Goal: Task Accomplishment & Management: Manage account settings

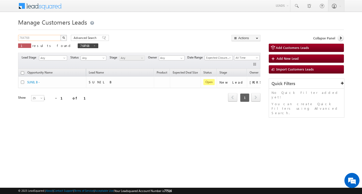
click at [39, 35] on input "764768" at bounding box center [39, 38] width 43 height 6
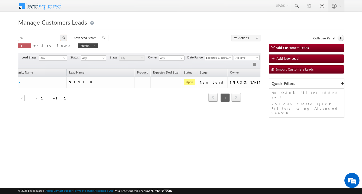
type input "7"
type input "Search Customers Leads"
click at [45, 36] on input "text" at bounding box center [39, 38] width 43 height 6
paste input "766738"
type input "766738"
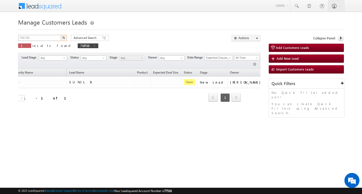
click at [60, 35] on button "button" at bounding box center [63, 38] width 7 height 6
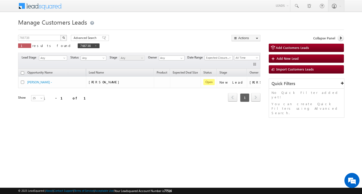
scroll to position [0, 20]
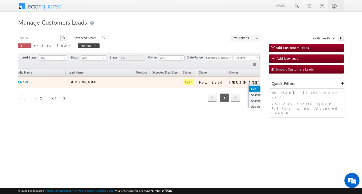
click at [249, 87] on link "Edit" at bounding box center [261, 89] width 25 height 6
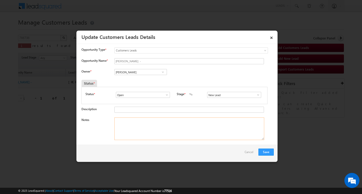
click at [181, 124] on textarea "Notes" at bounding box center [189, 129] width 150 height 23
click at [147, 70] on input "[PERSON_NAME]" at bounding box center [140, 72] width 53 height 6
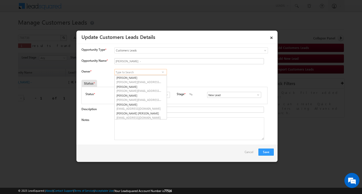
scroll to position [1, 0]
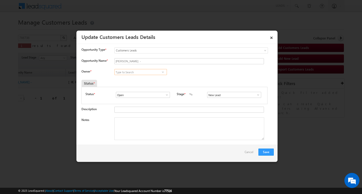
click at [140, 72] on input at bounding box center [140, 72] width 53 height 6
paste input "[PERSON_NAME][EMAIL_ADDRESS][DOMAIN_NAME]"
click at [125, 78] on link "[PERSON_NAME] [PERSON_NAME][EMAIL_ADDRESS][DOMAIN_NAME]" at bounding box center [140, 80] width 53 height 10
type input "[PERSON_NAME]"
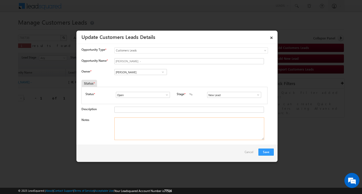
click at [161, 134] on textarea "Notes" at bounding box center [189, 129] width 150 height 23
click at [153, 123] on textarea "Notes" at bounding box center [189, 129] width 150 height 23
paste textarea "Customer Name: [PERSON_NAME]: AG :33Y/ MOTHE INCOME : 22K/ WORAK EXPERYAS 1Y/ P…"
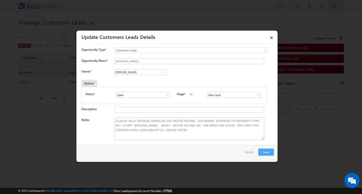
type textarea "Customer Name: [PERSON_NAME]: AG :33Y/ MOTHE INCOME : 22K/ WORAK EXPERYAS 1Y/ P…"
click at [262, 152] on button "Save" at bounding box center [265, 152] width 15 height 7
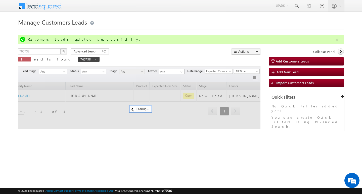
scroll to position [0, 20]
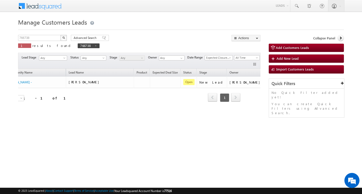
click at [40, 34] on div "Manage Customers Leads Customers Leads updated successfully. 766738 X 1 results…" at bounding box center [181, 80] width 326 height 126
click at [38, 38] on input "766738" at bounding box center [39, 38] width 43 height 6
type input "7"
type input "Search Customers Leads"
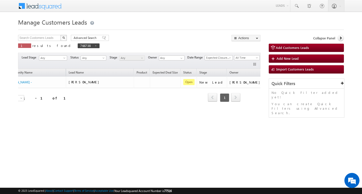
click at [31, 34] on div "Manage Customers Leads Customers Leads updated successfully. Search Customers L…" at bounding box center [181, 80] width 326 height 126
click at [30, 35] on input "text" at bounding box center [39, 38] width 43 height 6
paste input "767646"
type input "767646"
click at [60, 35] on button "button" at bounding box center [63, 38] width 7 height 6
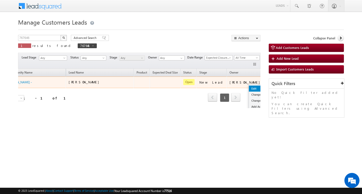
click at [249, 87] on link "Edit" at bounding box center [261, 89] width 25 height 6
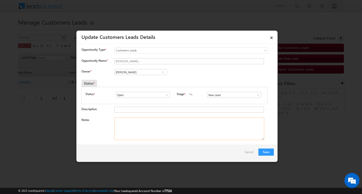
drag, startPoint x: 160, startPoint y: 122, endPoint x: 157, endPoint y: 94, distance: 28.3
click at [159, 121] on textarea "Notes" at bounding box center [189, 129] width 150 height 23
click at [152, 71] on input "[PERSON_NAME]" at bounding box center [140, 72] width 53 height 6
click at [138, 74] on input at bounding box center [140, 72] width 53 height 6
paste input "Chetan [PERSON_NAME]"
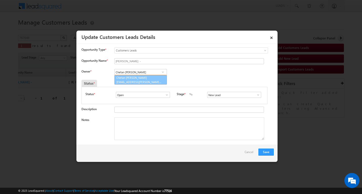
click at [135, 77] on link "[PERSON_NAME] Prajapati [EMAIL_ADDRESS][PERSON_NAME][DOMAIN_NAME]" at bounding box center [140, 80] width 53 height 10
type input "Chetan [PERSON_NAME]"
click at [141, 131] on textarea "Notes" at bounding box center [189, 129] width 150 height 23
click at [163, 128] on textarea "Notes" at bounding box center [189, 129] width 150 height 23
paste textarea "Customer Name:[PERSON_NAME]:AG 27/ MOTHE INCOME :20/ WORAK EXP: 1Y / CO APA :MA…"
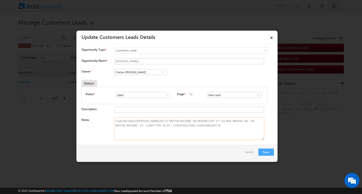
type textarea "Customer Name:[PERSON_NAME]:AG 27/ MOTHE INCOME :20/ WORAK EXP: 1Y / CO APA :MA…"
click at [264, 151] on button "Save" at bounding box center [265, 152] width 15 height 7
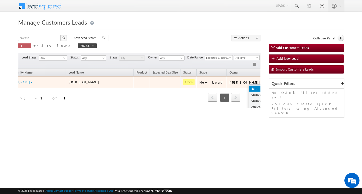
click at [249, 87] on link "Edit" at bounding box center [261, 89] width 25 height 6
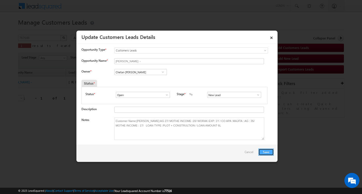
click at [264, 150] on button "Save" at bounding box center [265, 152] width 15 height 7
